Goal: Information Seeking & Learning: Learn about a topic

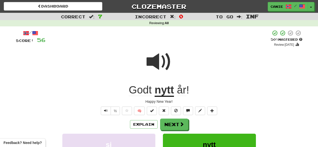
scroll to position [29, 0]
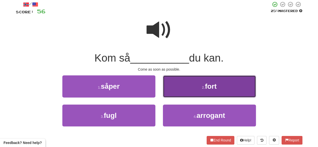
click at [185, 97] on button "2 . fort" at bounding box center [209, 86] width 93 height 22
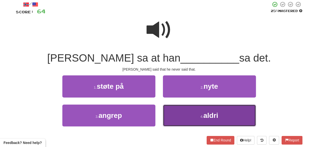
click at [197, 115] on button "4 . aldri" at bounding box center [209, 115] width 93 height 22
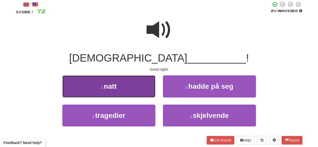
click at [124, 83] on button "1 . natt" at bounding box center [108, 86] width 93 height 22
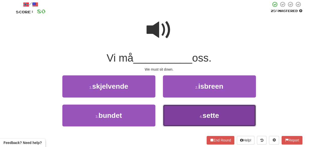
click at [183, 112] on button "4 . sette" at bounding box center [209, 115] width 93 height 22
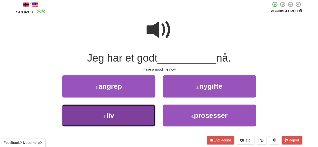
click at [143, 116] on button "3 . liv" at bounding box center [108, 115] width 93 height 22
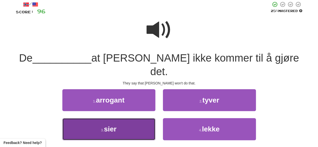
click at [123, 118] on button "3 . sier" at bounding box center [108, 129] width 93 height 22
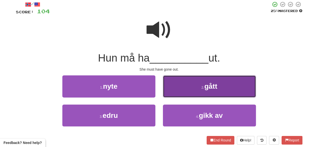
click at [203, 90] on button "2 . gått" at bounding box center [209, 86] width 93 height 22
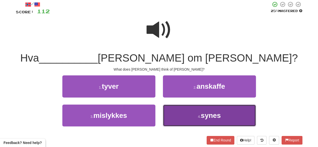
click at [204, 118] on span "synes" at bounding box center [211, 115] width 20 height 8
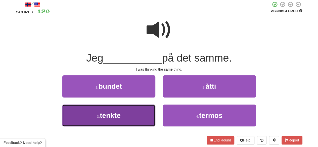
click at [132, 109] on button "3 . tenkte" at bounding box center [108, 115] width 93 height 22
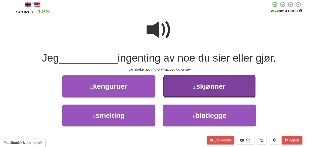
click at [182, 88] on button "2 . skjønner" at bounding box center [209, 86] width 93 height 22
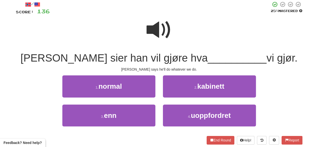
click at [172, 33] on div at bounding box center [159, 33] width 286 height 36
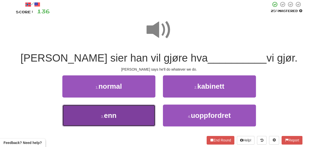
click at [118, 109] on button "3 . enn" at bounding box center [108, 115] width 93 height 22
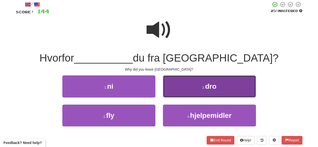
click at [210, 87] on span "dro" at bounding box center [210, 86] width 11 height 8
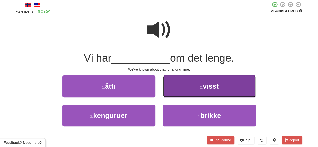
click at [192, 79] on button "2 . visst" at bounding box center [209, 86] width 93 height 22
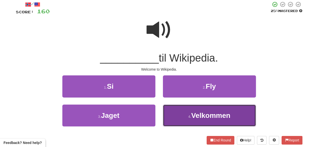
click at [194, 113] on span "Velkommen" at bounding box center [210, 115] width 39 height 8
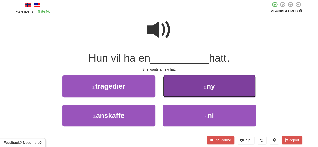
click at [210, 93] on button "2 . ny" at bounding box center [209, 86] width 93 height 22
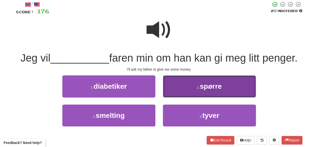
click at [191, 91] on button "2 . spørre" at bounding box center [209, 86] width 93 height 22
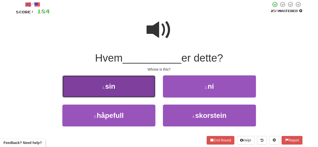
click at [134, 86] on button "1 . sin" at bounding box center [108, 86] width 93 height 22
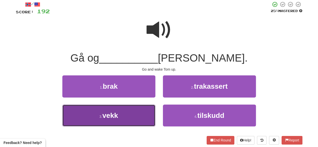
click at [128, 122] on button "3 . vekk" at bounding box center [108, 115] width 93 height 22
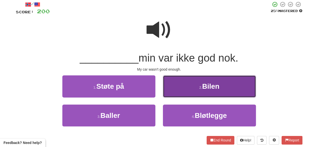
click at [189, 86] on button "2 . [GEOGRAPHIC_DATA]" at bounding box center [209, 86] width 93 height 22
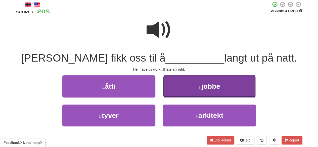
click at [172, 91] on button "2 . jobbe" at bounding box center [209, 86] width 93 height 22
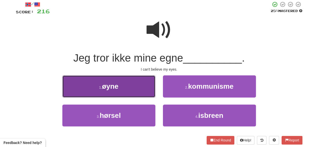
click at [131, 88] on button "1 . øyne" at bounding box center [108, 86] width 93 height 22
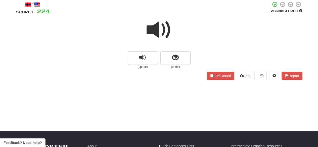
click at [159, 39] on span at bounding box center [158, 29] width 25 height 25
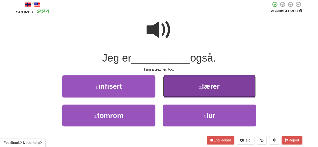
click at [212, 85] on span "lærer" at bounding box center [211, 86] width 18 height 8
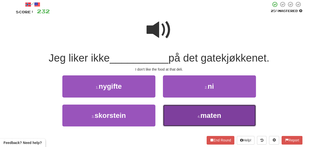
click at [187, 114] on button "4 . maten" at bounding box center [209, 115] width 93 height 22
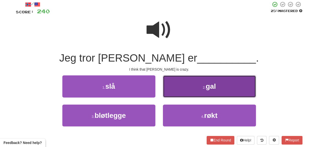
click at [182, 86] on button "2 . gal" at bounding box center [209, 86] width 93 height 22
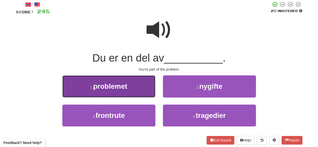
click at [133, 89] on button "1 . problemet" at bounding box center [108, 86] width 93 height 22
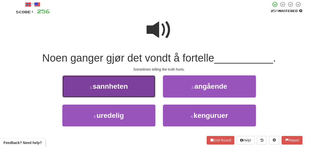
click at [129, 86] on button "1 . sannheten" at bounding box center [108, 86] width 93 height 22
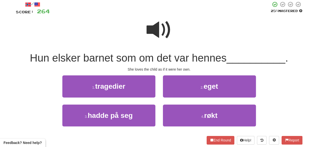
click at [157, 29] on span at bounding box center [158, 29] width 25 height 25
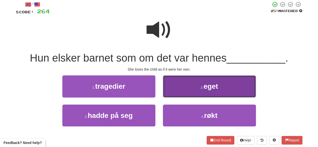
click at [206, 84] on span "eget" at bounding box center [210, 86] width 15 height 8
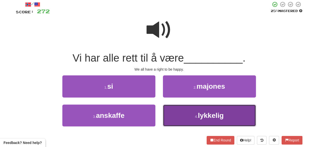
click at [190, 111] on button "4 . lykkelig" at bounding box center [209, 115] width 93 height 22
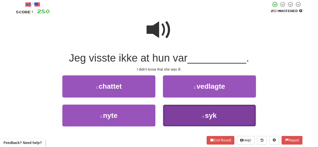
click at [194, 115] on button "4 . syk" at bounding box center [209, 115] width 93 height 22
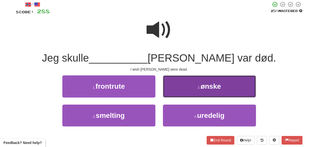
click at [179, 92] on button "2 . ønske" at bounding box center [209, 86] width 93 height 22
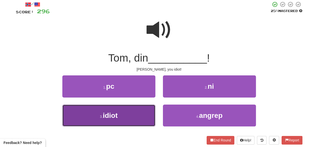
click at [139, 122] on button "3 . idiot" at bounding box center [108, 115] width 93 height 22
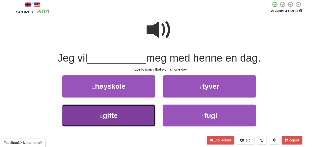
click at [132, 111] on button "3 . gifte" at bounding box center [108, 115] width 93 height 22
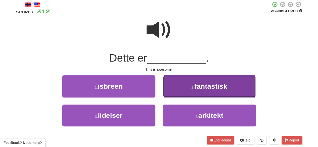
click at [190, 92] on button "2 . fantastisk" at bounding box center [209, 86] width 93 height 22
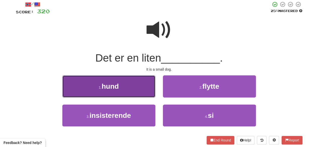
click at [136, 91] on button "1 . hund" at bounding box center [108, 86] width 93 height 22
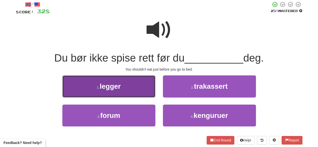
click at [117, 91] on button "1 . legger" at bounding box center [108, 86] width 93 height 22
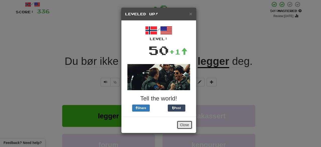
click at [187, 125] on button "Close" at bounding box center [185, 124] width 16 height 9
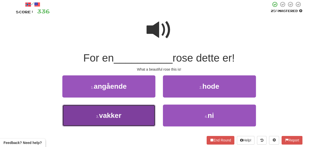
click at [116, 121] on button "3 . vakker" at bounding box center [108, 115] width 93 height 22
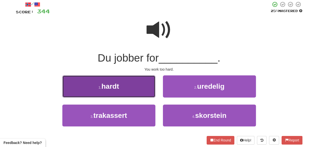
click at [122, 90] on button "1 . hardt" at bounding box center [108, 86] width 93 height 22
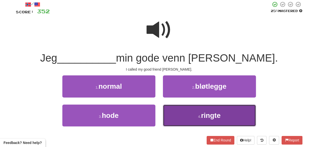
click at [188, 113] on button "4 . ringte" at bounding box center [209, 115] width 93 height 22
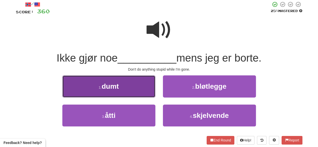
click at [98, 84] on button "1 . dumt" at bounding box center [108, 86] width 93 height 22
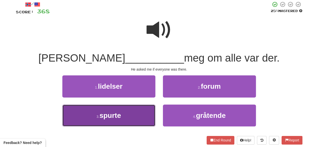
click at [112, 123] on button "3 . spurte" at bounding box center [108, 115] width 93 height 22
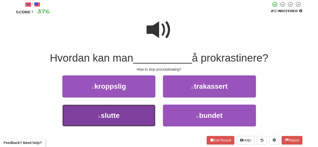
click at [118, 110] on button "3 . slutte" at bounding box center [108, 115] width 93 height 22
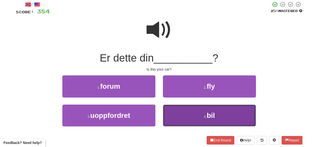
click at [191, 110] on button "4 . bil" at bounding box center [209, 115] width 93 height 22
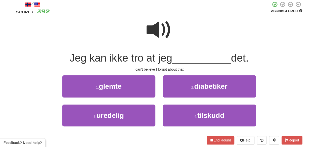
click at [100, 73] on div "/ Score: 392 25 % Mastered Jeg kan ikke tro at jeg __________ det. I can't beli…" at bounding box center [159, 72] width 286 height 143
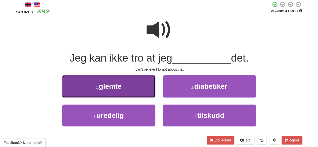
click at [100, 79] on button "1 . glemte" at bounding box center [108, 86] width 93 height 22
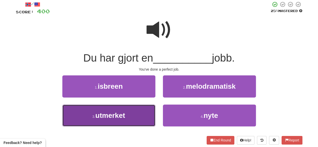
click at [119, 121] on button "3 . utmerket" at bounding box center [108, 115] width 93 height 22
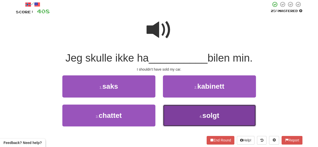
click at [196, 118] on button "4 . solgt" at bounding box center [209, 115] width 93 height 22
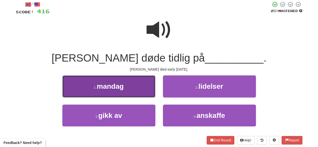
click at [99, 86] on span "mandag" at bounding box center [110, 86] width 27 height 8
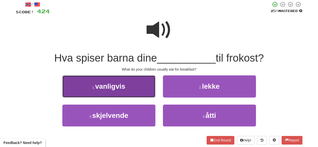
click at [95, 82] on button "1 . vanligvis" at bounding box center [108, 86] width 93 height 22
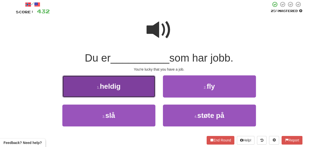
click at [98, 92] on button "1 . heldig" at bounding box center [108, 86] width 93 height 22
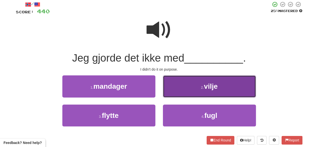
click at [193, 93] on button "2 . vilje" at bounding box center [209, 86] width 93 height 22
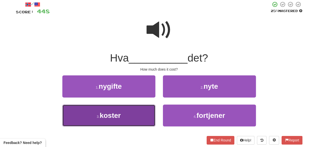
click at [120, 114] on span "koster" at bounding box center [109, 115] width 21 height 8
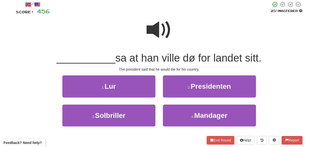
click at [158, 26] on span at bounding box center [158, 29] width 25 height 25
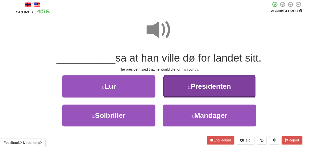
click at [191, 85] on span "Presidenten" at bounding box center [210, 86] width 40 height 8
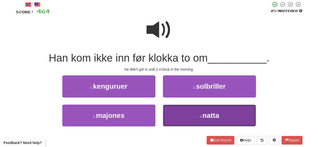
click at [203, 118] on span "natta" at bounding box center [210, 115] width 17 height 8
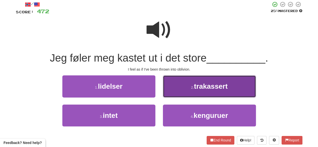
click at [190, 87] on button "2 . trakassert" at bounding box center [209, 86] width 93 height 22
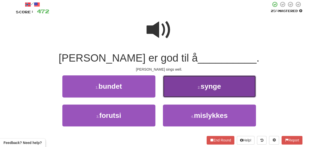
click at [185, 91] on button "2 . synge" at bounding box center [209, 86] width 93 height 22
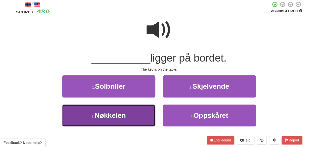
click at [120, 118] on span "Nøkkelen" at bounding box center [109, 115] width 31 height 8
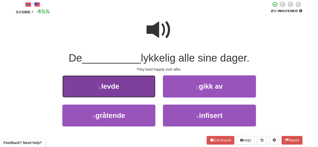
click at [131, 96] on button "1 . levde" at bounding box center [108, 86] width 93 height 22
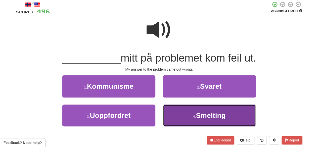
click at [212, 119] on span "Smelting" at bounding box center [211, 115] width 30 height 8
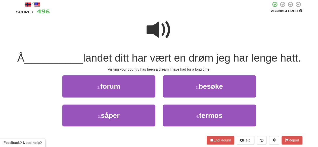
click at [151, 36] on span at bounding box center [158, 29] width 25 height 25
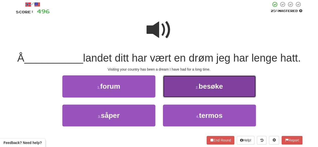
click at [178, 97] on button "2 . besøke" at bounding box center [209, 86] width 93 height 22
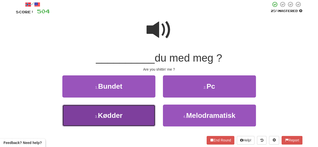
click at [122, 123] on button "3 . [GEOGRAPHIC_DATA]" at bounding box center [108, 115] width 93 height 22
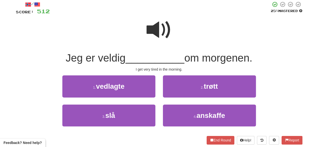
click at [153, 29] on span at bounding box center [158, 29] width 25 height 25
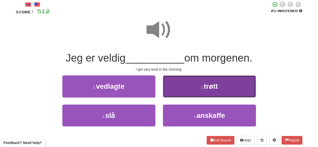
click at [179, 87] on button "2 . trøtt" at bounding box center [209, 86] width 93 height 22
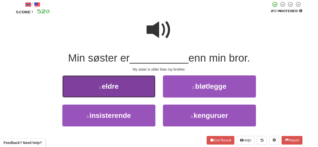
click at [121, 90] on button "1 . eldre" at bounding box center [108, 86] width 93 height 22
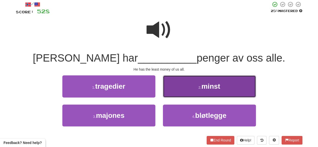
click at [188, 93] on button "2 . minst" at bounding box center [209, 86] width 93 height 22
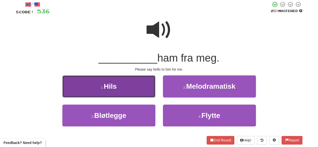
click at [125, 93] on button "1 . Hils" at bounding box center [108, 86] width 93 height 22
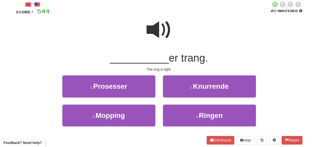
click at [204, 128] on div "4 . [GEOGRAPHIC_DATA]" at bounding box center [209, 118] width 100 height 29
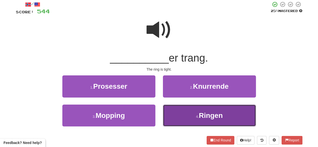
click at [199, 120] on button "4 . [GEOGRAPHIC_DATA]" at bounding box center [209, 115] width 93 height 22
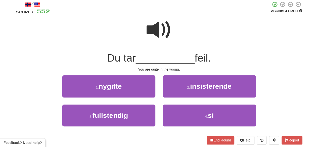
click at [158, 36] on span at bounding box center [158, 29] width 25 height 25
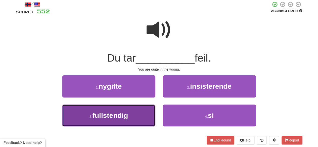
click at [150, 113] on button "3 . fullstendig" at bounding box center [108, 115] width 93 height 22
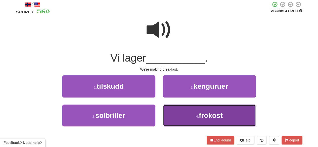
click at [195, 118] on button "4 . frokost" at bounding box center [209, 115] width 93 height 22
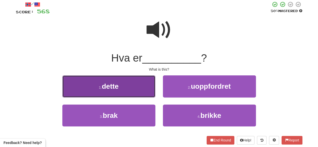
click at [121, 92] on button "1 . dette" at bounding box center [108, 86] width 93 height 22
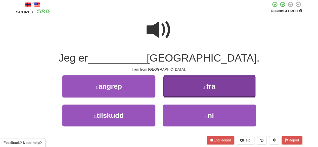
click at [212, 87] on span "fra" at bounding box center [210, 86] width 9 height 8
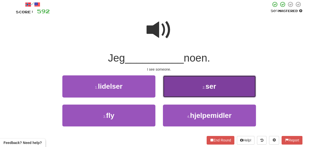
click at [190, 91] on button "2 . ser" at bounding box center [209, 86] width 93 height 22
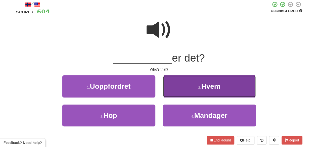
click at [182, 89] on button "2 . Hvem" at bounding box center [209, 86] width 93 height 22
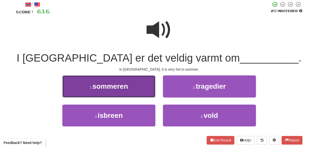
click at [130, 89] on button "1 . sommeren" at bounding box center [108, 86] width 93 height 22
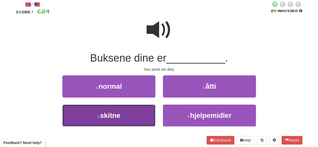
click at [144, 117] on button "3 . skitne" at bounding box center [108, 115] width 93 height 22
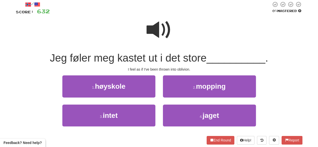
click at [159, 35] on span at bounding box center [158, 29] width 25 height 25
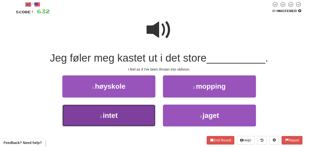
click at [144, 117] on button "3 . intet" at bounding box center [108, 115] width 93 height 22
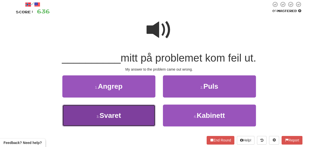
click at [125, 120] on button "3 . [GEOGRAPHIC_DATA]" at bounding box center [108, 115] width 93 height 22
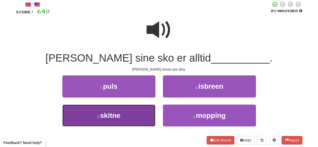
click at [137, 118] on button "3 . skitne" at bounding box center [108, 115] width 93 height 22
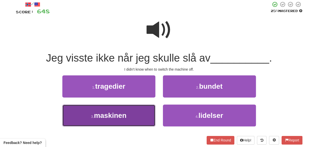
click at [102, 124] on button "3 . maskinen" at bounding box center [108, 115] width 93 height 22
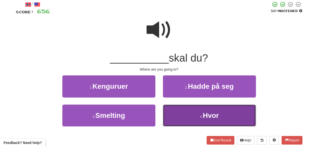
click at [179, 120] on button "4 . Hvor" at bounding box center [209, 115] width 93 height 22
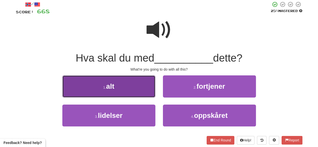
click at [128, 97] on button "1 . alt" at bounding box center [108, 86] width 93 height 22
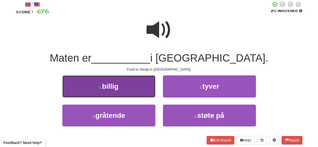
click at [118, 92] on button "1 . billig" at bounding box center [108, 86] width 93 height 22
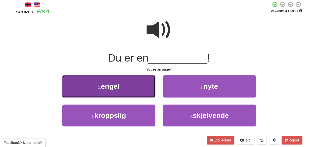
click at [124, 92] on button "1 . engel" at bounding box center [108, 86] width 93 height 22
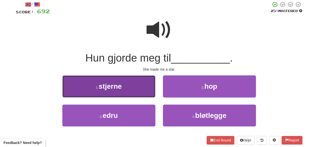
click at [129, 91] on button "1 . stjerne" at bounding box center [108, 86] width 93 height 22
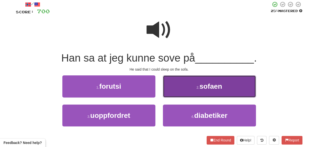
click at [191, 86] on button "2 . sofaen" at bounding box center [209, 86] width 93 height 22
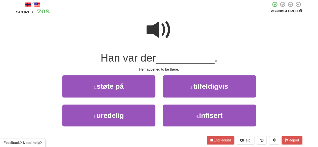
click at [152, 35] on span at bounding box center [158, 29] width 25 height 25
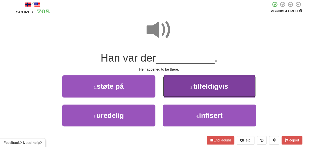
click at [189, 82] on button "2 . tilfeldigvis" at bounding box center [209, 86] width 93 height 22
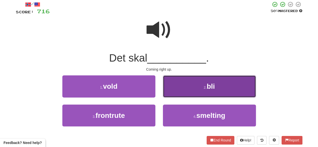
click at [174, 89] on button "2 . bli" at bounding box center [209, 86] width 93 height 22
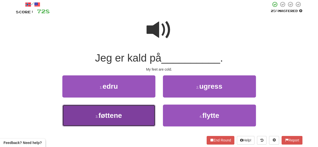
click at [117, 121] on button "3 . føttene" at bounding box center [108, 115] width 93 height 22
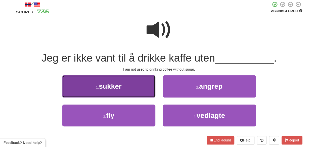
click at [118, 91] on button "1 . sukker" at bounding box center [108, 86] width 93 height 22
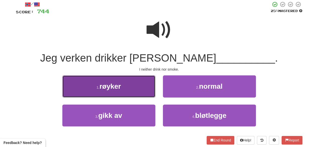
click at [128, 87] on button "1 . røyker" at bounding box center [108, 86] width 93 height 22
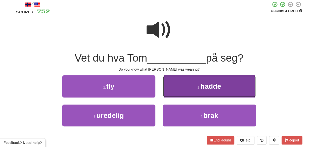
click at [172, 90] on button "2 . hadde" at bounding box center [209, 86] width 93 height 22
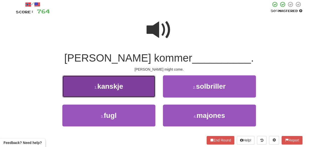
click at [115, 87] on span "kanskje" at bounding box center [110, 86] width 26 height 8
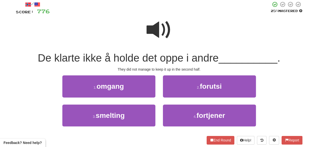
click at [163, 27] on span at bounding box center [158, 29] width 25 height 25
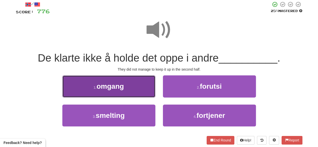
click at [144, 89] on button "1 . omgang" at bounding box center [108, 86] width 93 height 22
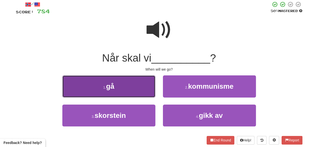
click at [137, 91] on button "1 . gå" at bounding box center [108, 86] width 93 height 22
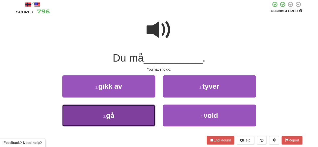
click at [129, 117] on button "3 . gå" at bounding box center [108, 115] width 93 height 22
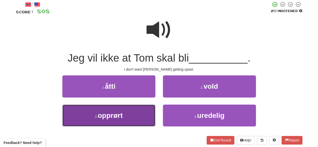
click at [125, 119] on button "3 . opprørt" at bounding box center [108, 115] width 93 height 22
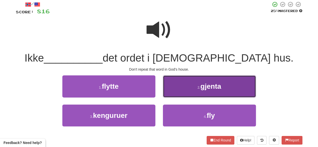
click at [174, 85] on button "2 . gjenta" at bounding box center [209, 86] width 93 height 22
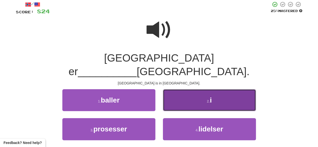
click at [186, 89] on button "2 . i" at bounding box center [209, 100] width 93 height 22
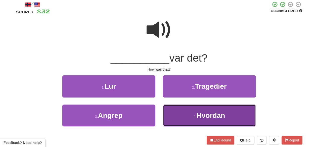
click at [181, 115] on button "4 . [GEOGRAPHIC_DATA]" at bounding box center [209, 115] width 93 height 22
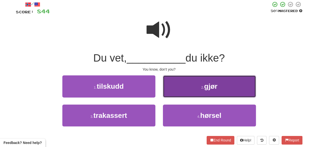
click at [188, 91] on button "2 . gjør" at bounding box center [209, 86] width 93 height 22
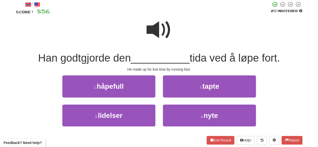
click at [162, 34] on span at bounding box center [158, 29] width 25 height 25
click at [191, 98] on div "2 . tapte" at bounding box center [209, 89] width 100 height 29
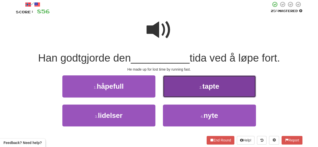
click at [189, 88] on button "2 . tapte" at bounding box center [209, 86] width 93 height 22
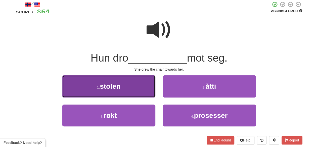
click at [133, 84] on button "1 . stolen" at bounding box center [108, 86] width 93 height 22
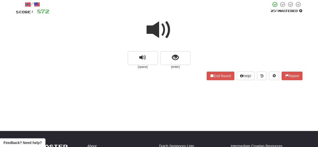
click at [159, 27] on span at bounding box center [158, 29] width 25 height 25
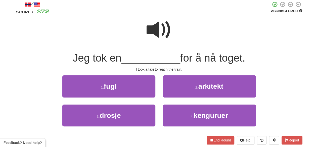
click at [154, 30] on span at bounding box center [158, 29] width 25 height 25
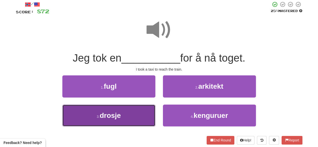
click at [132, 126] on button "3 . drosje" at bounding box center [108, 115] width 93 height 22
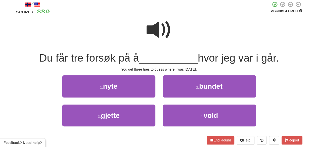
click at [160, 26] on span at bounding box center [158, 29] width 25 height 25
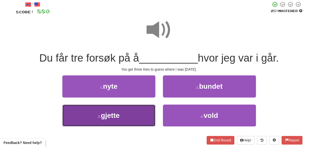
click at [139, 113] on button "3 . gjette" at bounding box center [108, 115] width 93 height 22
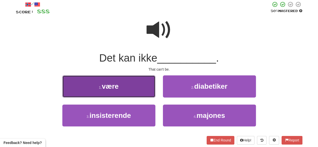
click at [129, 87] on button "1 . være" at bounding box center [108, 86] width 93 height 22
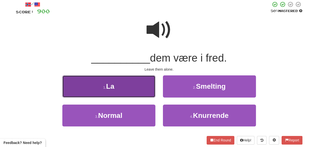
click at [135, 86] on button "1 . La" at bounding box center [108, 86] width 93 height 22
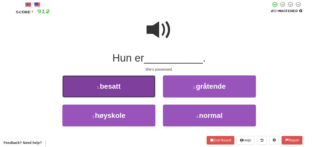
click at [119, 90] on span "besatt" at bounding box center [110, 86] width 21 height 8
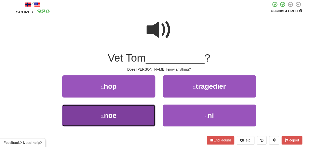
click at [137, 121] on button "3 . noe" at bounding box center [108, 115] width 93 height 22
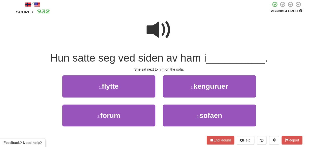
click at [160, 30] on span at bounding box center [158, 29] width 25 height 25
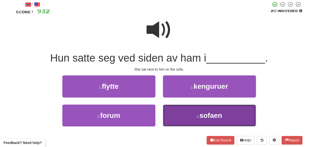
click at [192, 117] on button "4 . sofaen" at bounding box center [209, 115] width 93 height 22
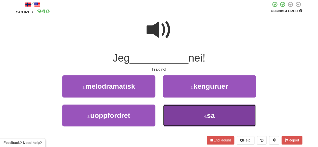
click at [188, 117] on button "4 . sa" at bounding box center [209, 115] width 93 height 22
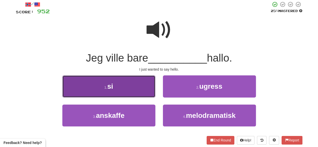
click at [130, 93] on button "1 . si" at bounding box center [108, 86] width 93 height 22
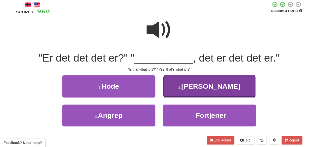
click at [169, 81] on button "2 . Ja" at bounding box center [209, 86] width 93 height 22
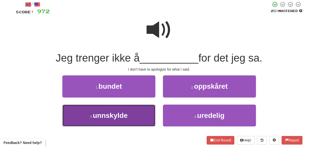
click at [118, 113] on span "unnskylde" at bounding box center [110, 115] width 35 height 8
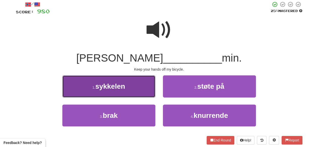
click at [127, 91] on button "1 . sykkelen" at bounding box center [108, 86] width 93 height 22
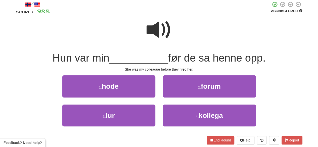
click at [158, 34] on span at bounding box center [158, 29] width 25 height 25
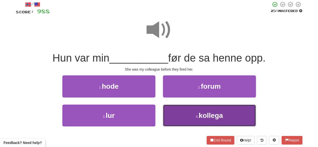
click at [179, 110] on button "4 . kollega" at bounding box center [209, 115] width 93 height 22
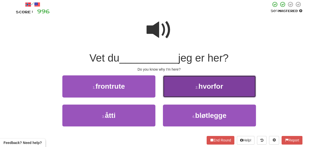
click at [180, 87] on button "2 . hvorfor" at bounding box center [209, 86] width 93 height 22
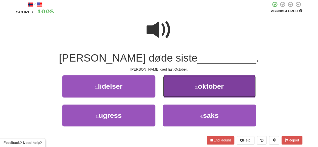
click at [203, 90] on span "oktober" at bounding box center [211, 86] width 26 height 8
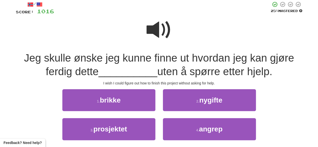
click at [162, 36] on span at bounding box center [158, 29] width 25 height 25
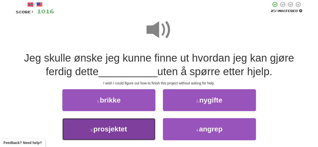
click at [140, 127] on button "3 . prosjektet" at bounding box center [108, 129] width 93 height 22
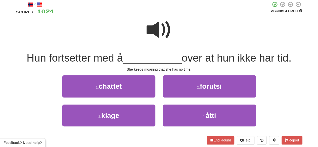
click at [157, 29] on span at bounding box center [158, 29] width 25 height 25
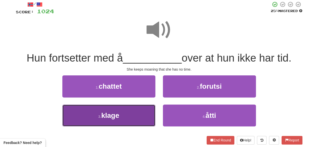
click at [135, 114] on button "3 . klage" at bounding box center [108, 115] width 93 height 22
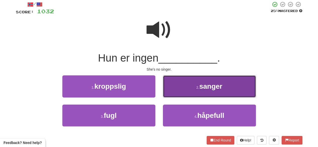
click at [184, 88] on button "2 . sanger" at bounding box center [209, 86] width 93 height 22
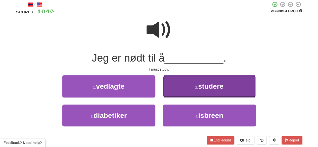
click at [185, 83] on button "2 . studere" at bounding box center [209, 86] width 93 height 22
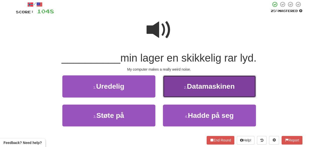
click at [181, 84] on button "2 . Datamaskinen" at bounding box center [209, 86] width 93 height 22
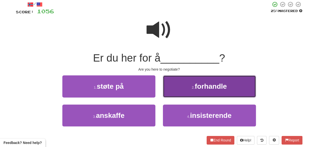
click at [198, 91] on button "2 . forhandle" at bounding box center [209, 86] width 93 height 22
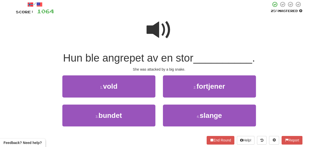
click at [151, 23] on span at bounding box center [158, 29] width 25 height 25
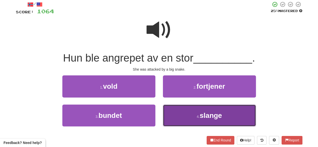
click at [195, 124] on button "4 . slange" at bounding box center [209, 115] width 93 height 22
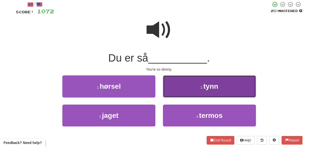
click at [177, 86] on button "2 . tynn" at bounding box center [209, 86] width 93 height 22
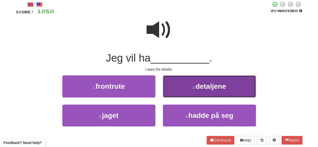
click at [205, 92] on button "2 . detaljene" at bounding box center [209, 86] width 93 height 22
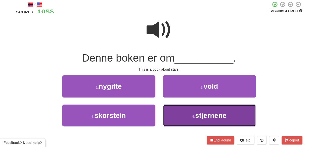
click at [195, 119] on span "stjernene" at bounding box center [210, 115] width 31 height 8
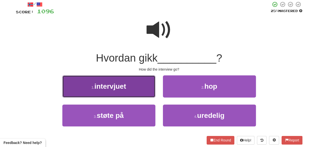
click at [110, 83] on span "intervjuet" at bounding box center [110, 86] width 32 height 8
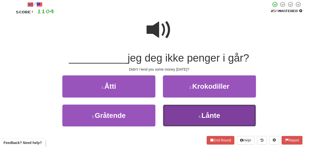
click at [190, 118] on button "4 . Lånte" at bounding box center [209, 115] width 93 height 22
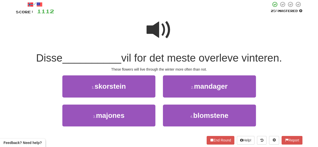
click at [158, 39] on span at bounding box center [158, 29] width 25 height 25
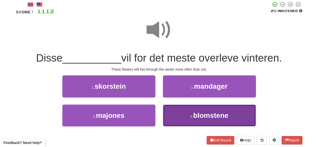
click at [187, 117] on button "4 . blomstene" at bounding box center [209, 115] width 93 height 22
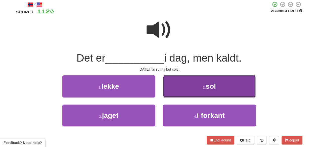
click at [176, 84] on button "2 . sol" at bounding box center [209, 86] width 93 height 22
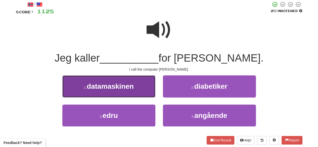
click at [130, 83] on span "datamaskinen" at bounding box center [110, 86] width 47 height 8
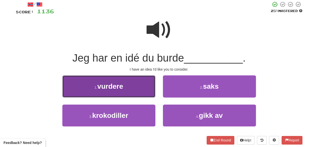
click at [142, 90] on button "1 . vurdere" at bounding box center [108, 86] width 93 height 22
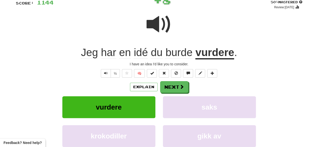
scroll to position [39, 0]
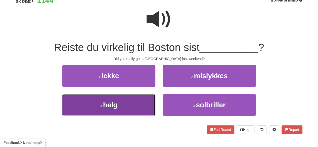
click at [135, 100] on button "3 . helg" at bounding box center [108, 105] width 93 height 22
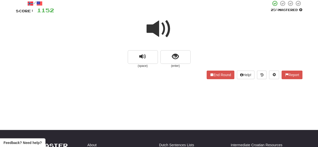
scroll to position [30, 0]
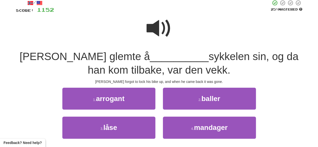
click at [154, 32] on span at bounding box center [158, 28] width 25 height 25
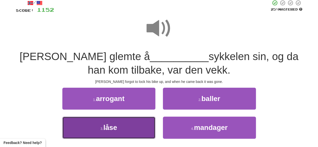
click at [138, 124] on button "3 . låse" at bounding box center [108, 127] width 93 height 22
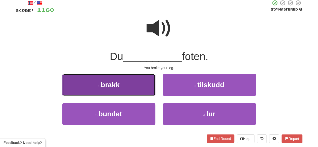
click at [127, 87] on button "1 . brakk" at bounding box center [108, 85] width 93 height 22
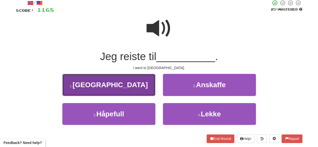
click at [127, 91] on button "1 . [GEOGRAPHIC_DATA]" at bounding box center [108, 85] width 93 height 22
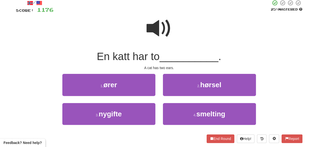
click at [134, 99] on div "1 . ører" at bounding box center [108, 88] width 100 height 29
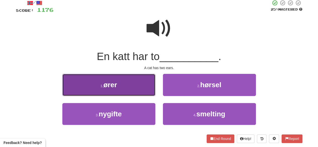
click at [121, 83] on button "1 . ører" at bounding box center [108, 85] width 93 height 22
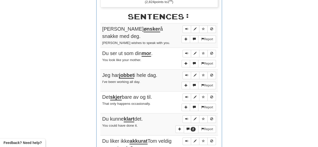
scroll to position [0, 0]
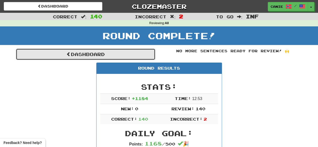
click at [103, 52] on link "Dashboard" at bounding box center [85, 54] width 139 height 12
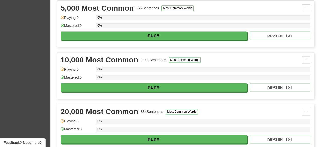
scroll to position [348, 0]
